Goal: Navigation & Orientation: Find specific page/section

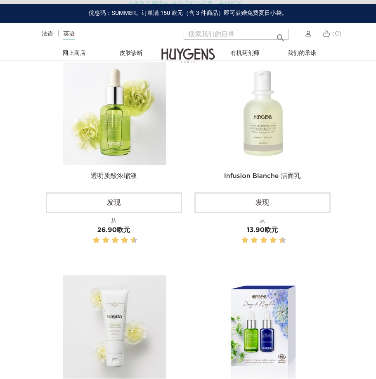
scroll to position [330, 0]
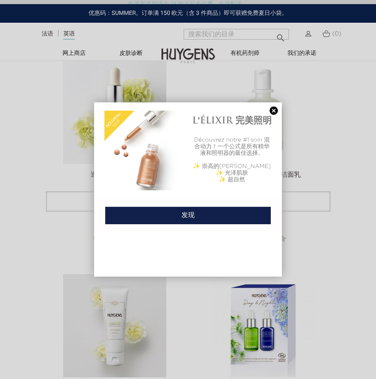
click at [271, 108] on link at bounding box center [274, 110] width 12 height 9
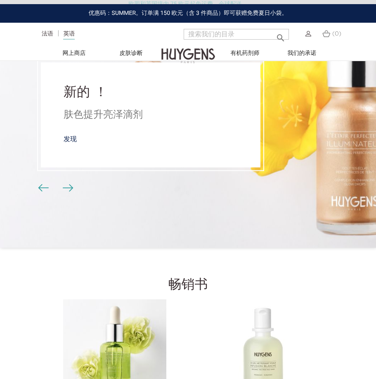
scroll to position [0, 0]
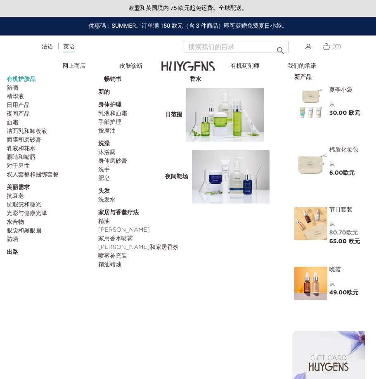
click at [25, 78] on font "有机护肤品" at bounding box center [21, 79] width 29 height 6
click at [14, 196] on font "抗衰老" at bounding box center [15, 196] width 17 height 6
click at [110, 113] on font "乳液和面霜" at bounding box center [112, 114] width 29 height 6
